Goal: Information Seeking & Learning: Learn about a topic

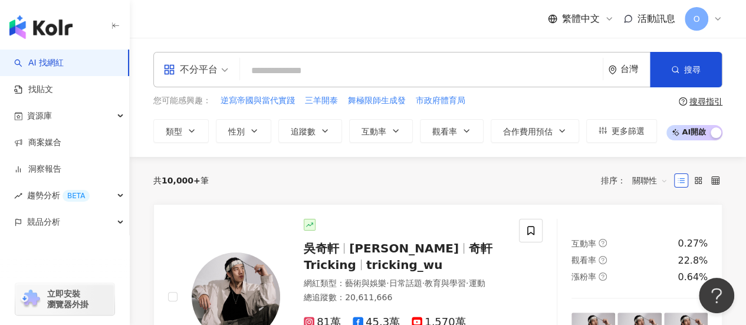
scroll to position [78, 0]
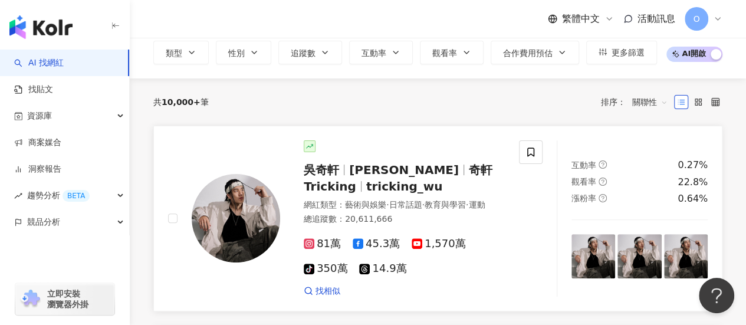
click at [408, 175] on span "Wu Hsuan" at bounding box center [409, 170] width 120 height 14
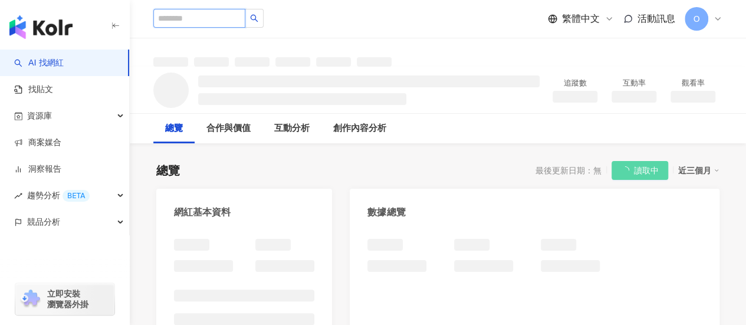
click at [223, 18] on input "search" at bounding box center [199, 18] width 92 height 19
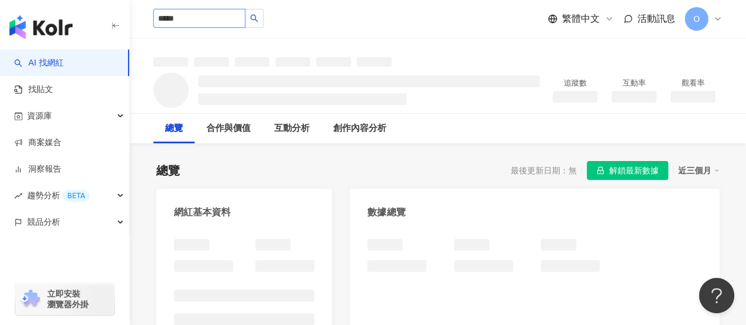
type input "******"
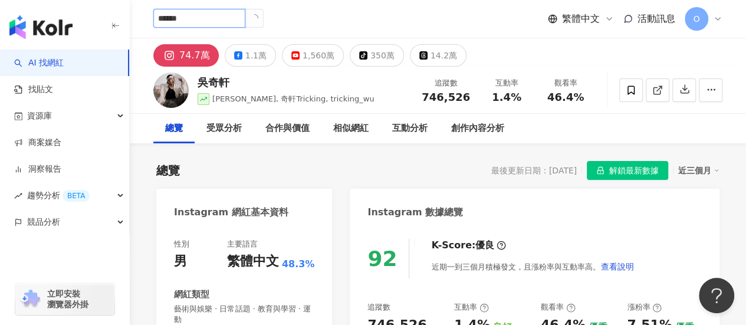
click at [221, 14] on input "******" at bounding box center [199, 18] width 92 height 19
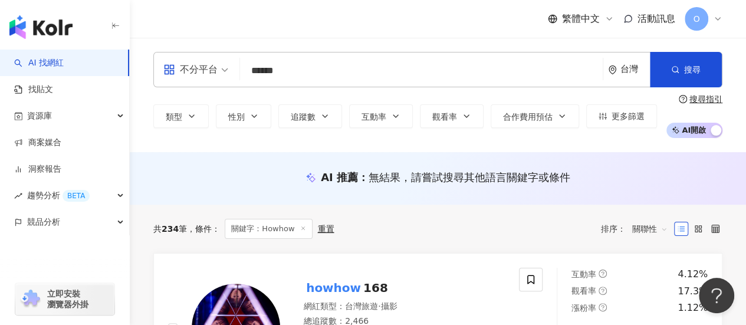
click at [311, 73] on input "******" at bounding box center [421, 71] width 353 height 22
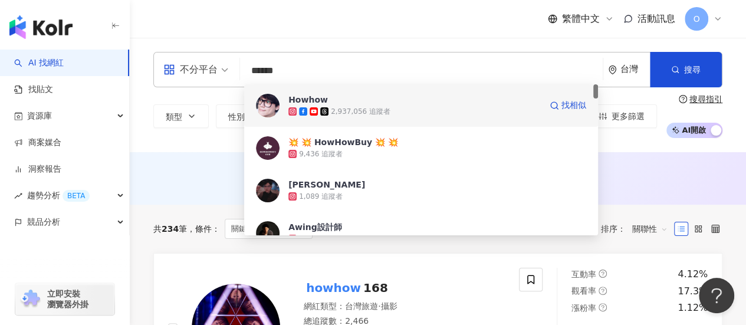
click at [335, 104] on span "Howhow" at bounding box center [414, 100] width 252 height 12
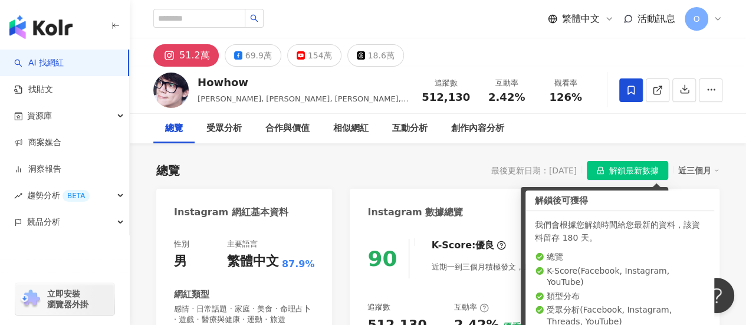
click at [648, 172] on span "解鎖最新數據" at bounding box center [634, 171] width 50 height 19
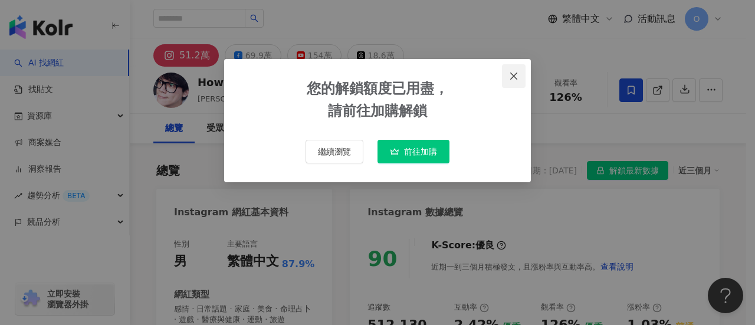
click at [511, 74] on icon "close" at bounding box center [513, 75] width 9 height 9
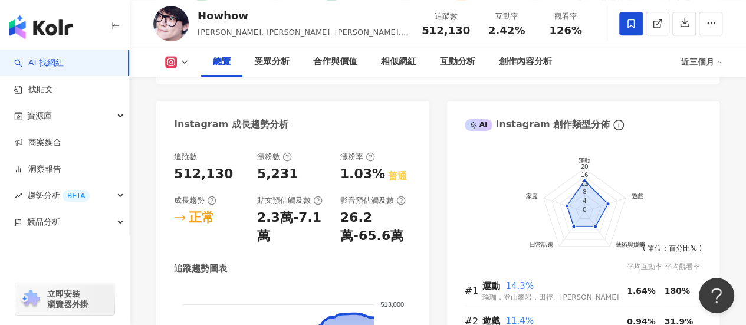
scroll to position [708, 0]
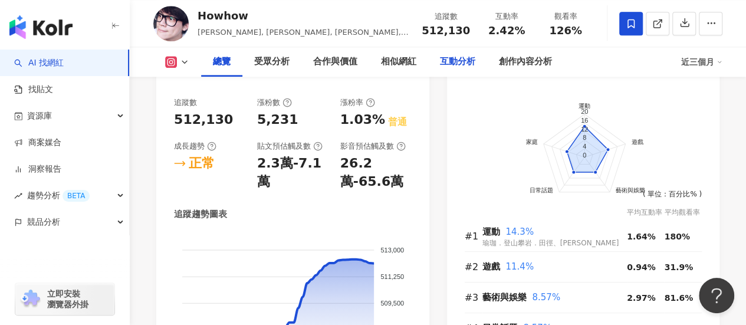
click at [454, 62] on div "互動分析" at bounding box center [457, 62] width 35 height 14
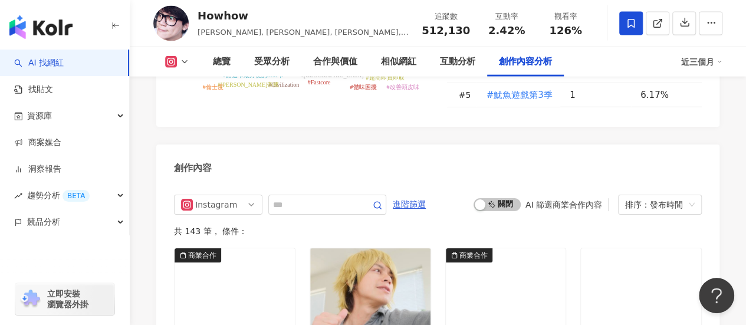
scroll to position [3584, 0]
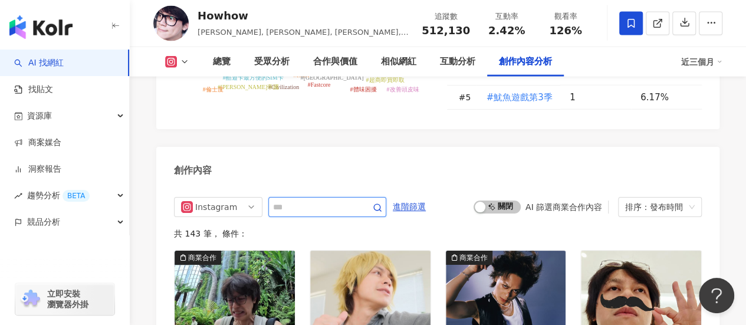
click at [356, 200] on input "text" at bounding box center [314, 207] width 83 height 14
type input "**"
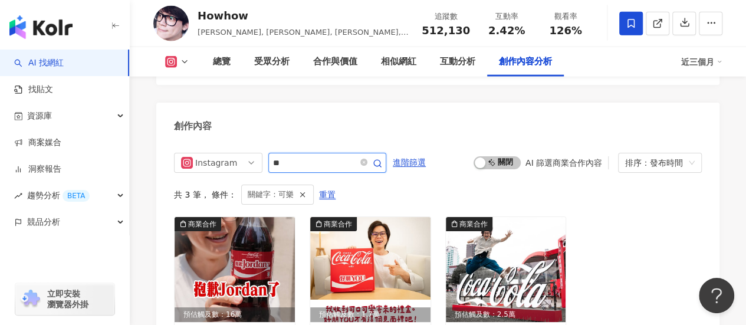
scroll to position [3706, 0]
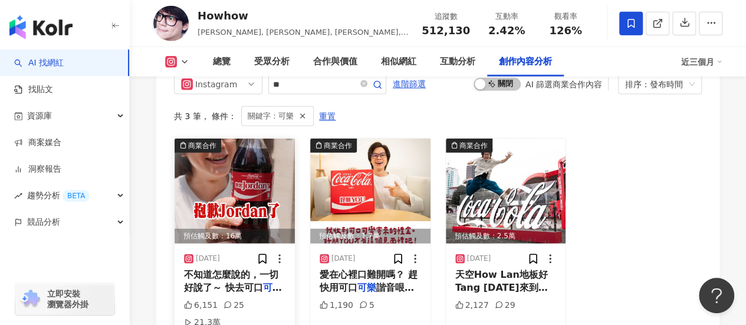
click at [252, 170] on img at bounding box center [235, 191] width 120 height 105
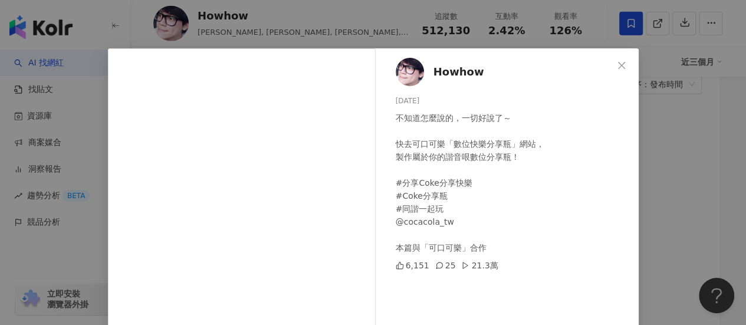
scroll to position [0, 0]
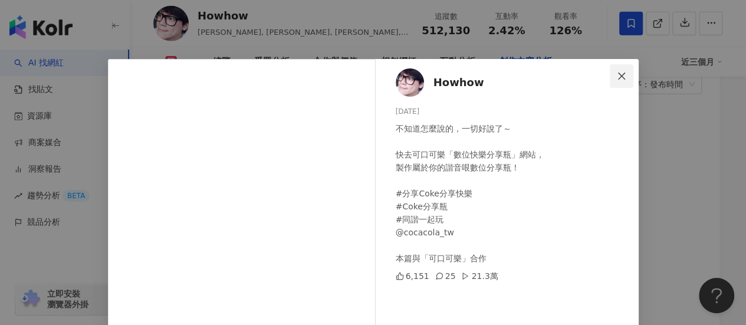
click at [617, 77] on icon "close" at bounding box center [621, 75] width 9 height 9
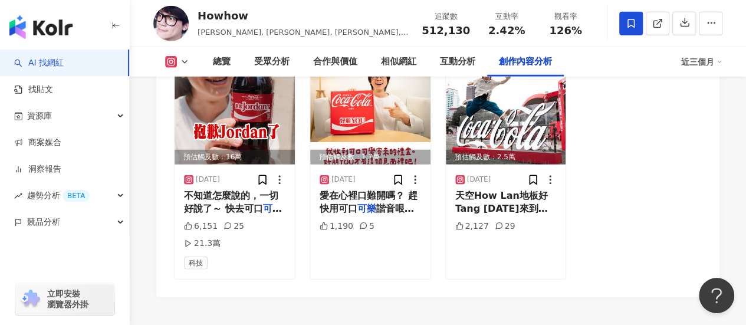
scroll to position [3706, 0]
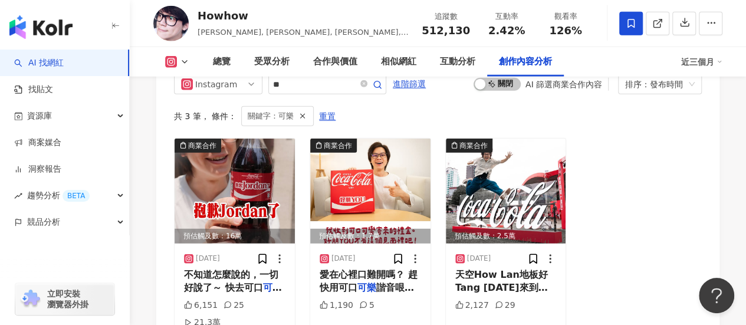
drag, startPoint x: 213, startPoint y: 153, endPoint x: 628, endPoint y: 122, distance: 415.8
click at [628, 138] on div "商業合作 預估觸及數：16萬 2025/5/12 不知道怎麼說的，一切好說了～ 快去可口 可樂 「數位快樂分享瓶」網站， 製作屬於你的諧音哏數位分享瓶！ #分…" at bounding box center [438, 248] width 528 height 221
click at [454, 67] on div "互動分析" at bounding box center [457, 62] width 35 height 14
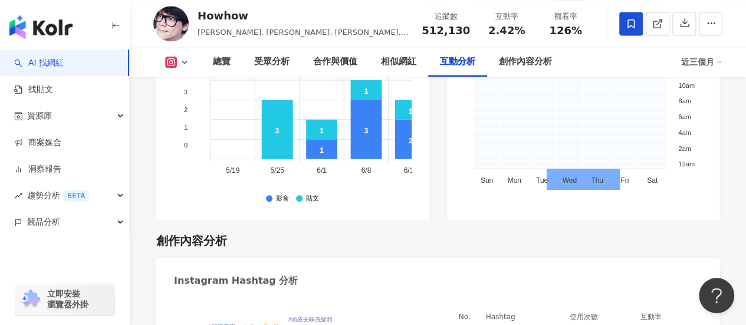
scroll to position [3224, 0]
